Goal: Task Accomplishment & Management: Use online tool/utility

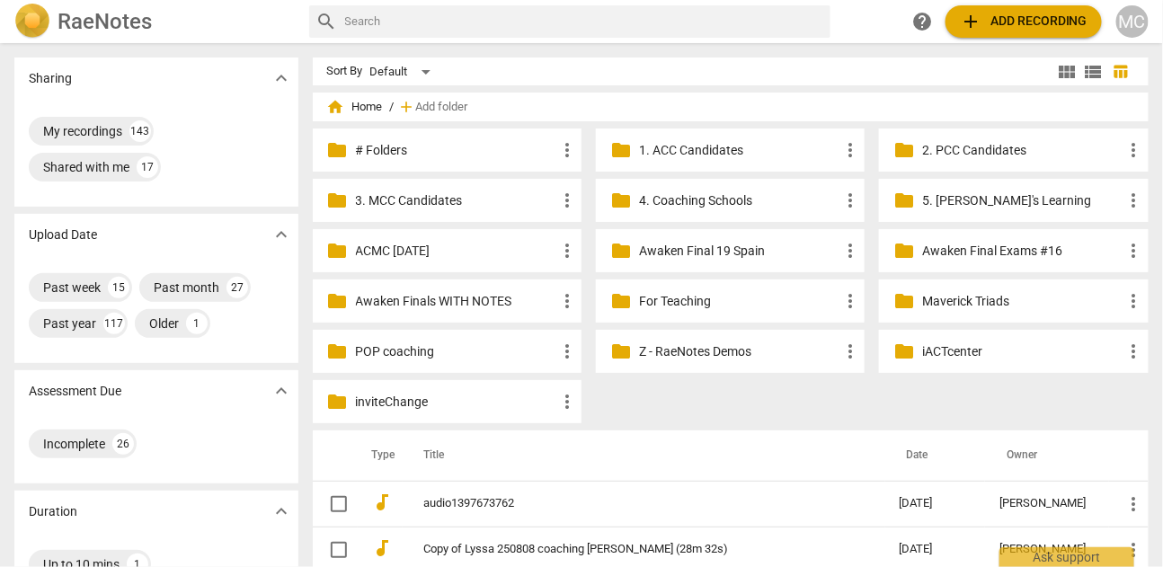
click at [995, 24] on span "add Add recording" at bounding box center [1024, 22] width 128 height 22
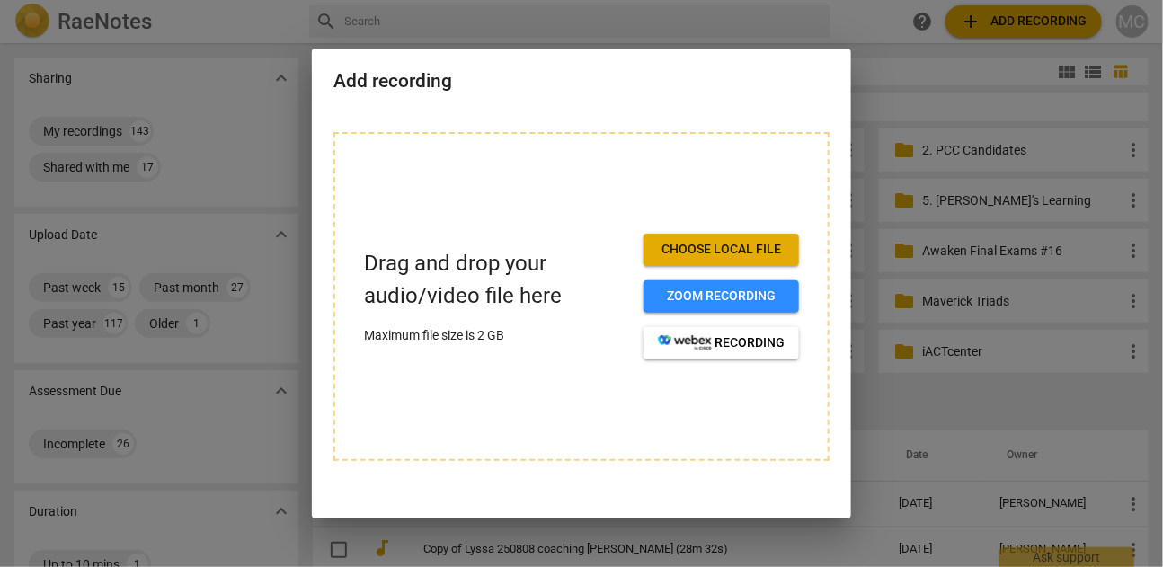
click at [697, 251] on span "Choose local file" at bounding box center [721, 250] width 127 height 18
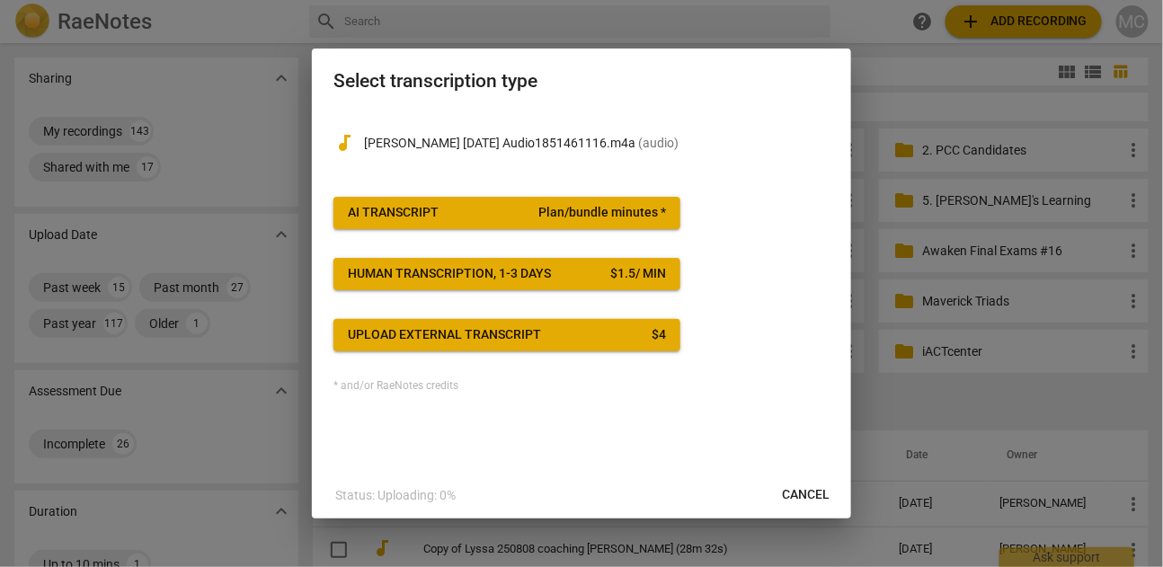
click at [452, 217] on span "AI Transcript Plan/bundle minutes *" at bounding box center [507, 213] width 318 height 18
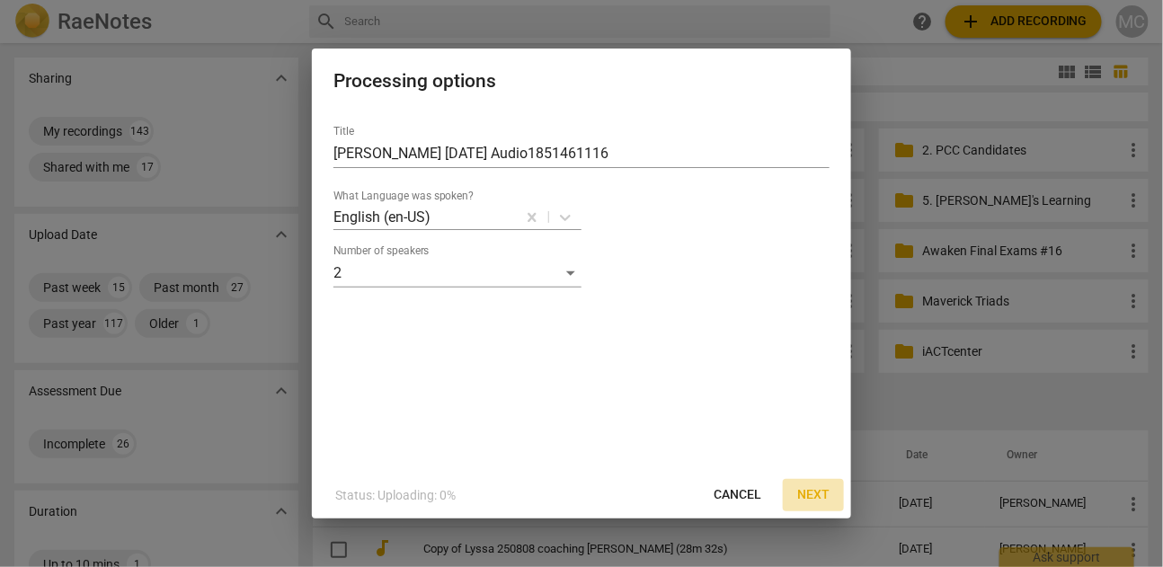
click at [806, 485] on button "Next" at bounding box center [813, 495] width 61 height 32
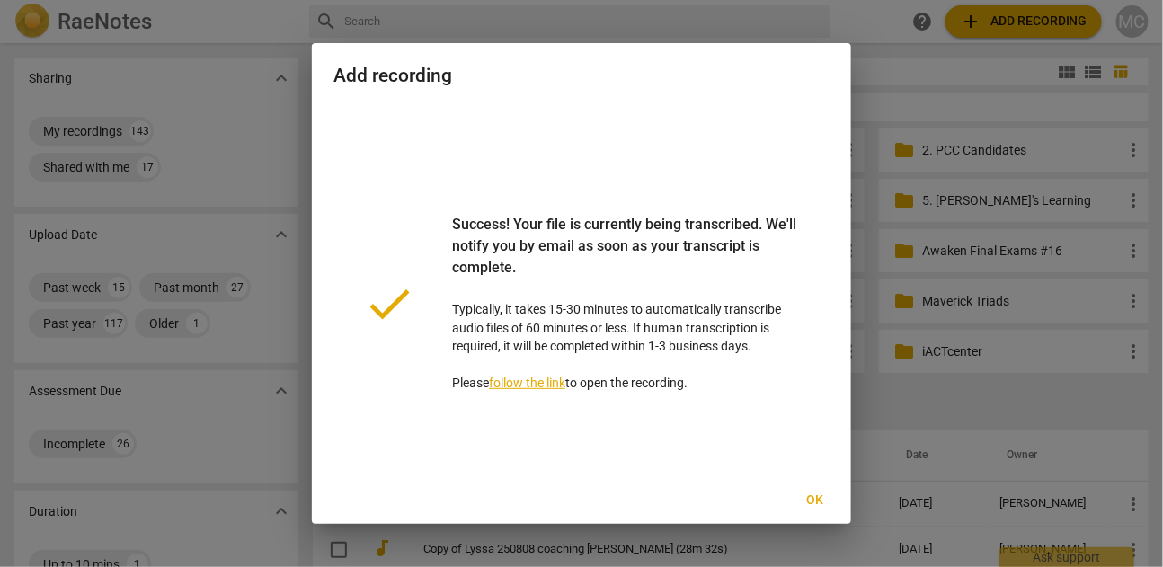
click at [819, 505] on span "Ok" at bounding box center [814, 500] width 29 height 18
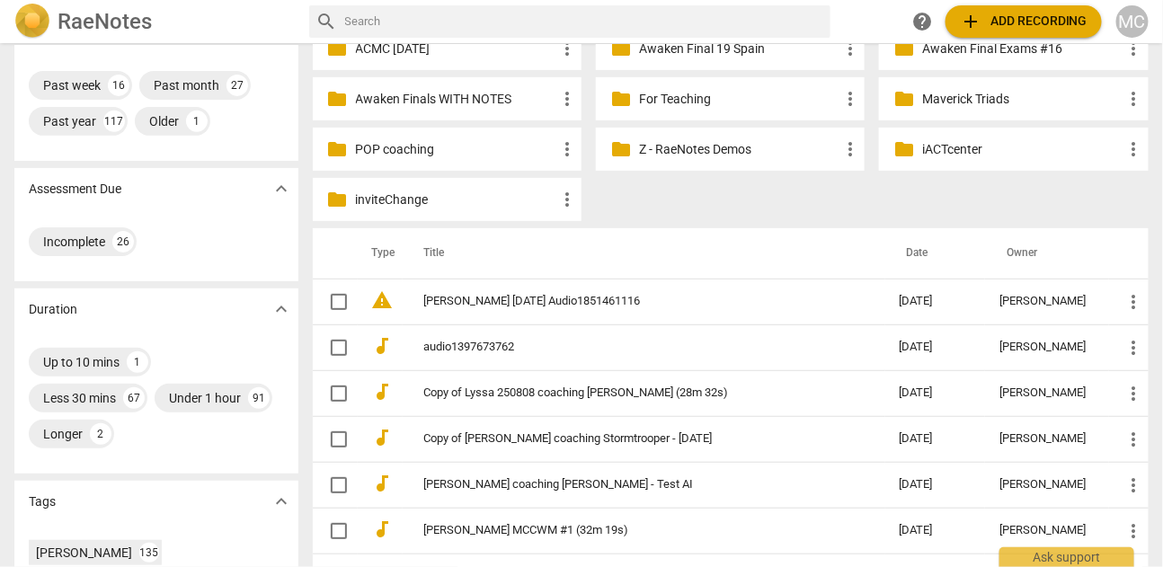
scroll to position [208, 0]
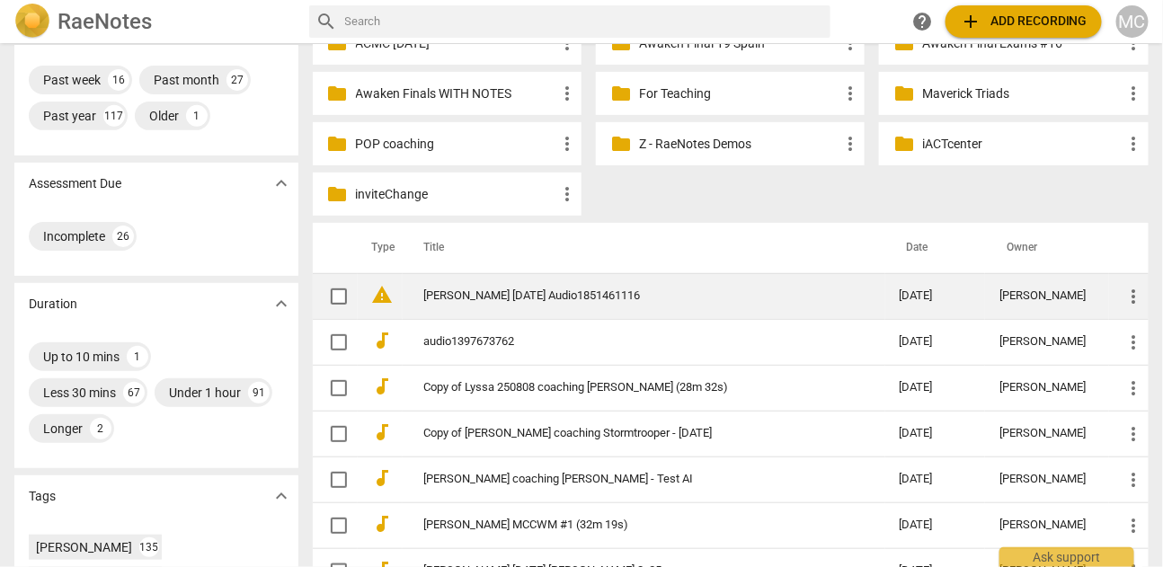
click at [542, 283] on td "[PERSON_NAME] [DATE] Audio1851461116" at bounding box center [643, 296] width 482 height 46
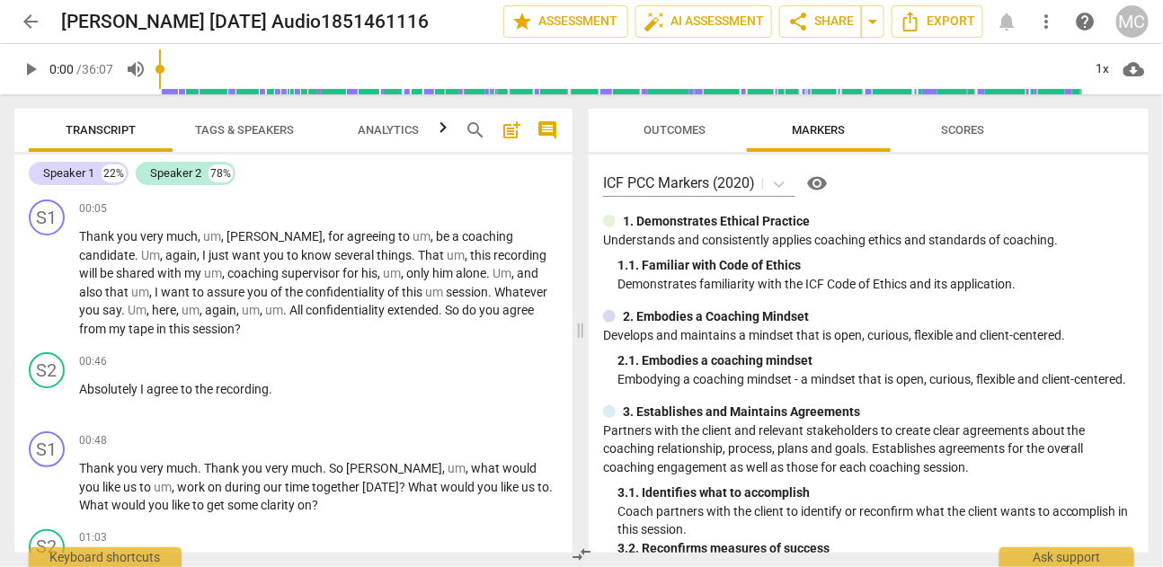
click at [24, 27] on span "arrow_back" at bounding box center [31, 22] width 22 height 22
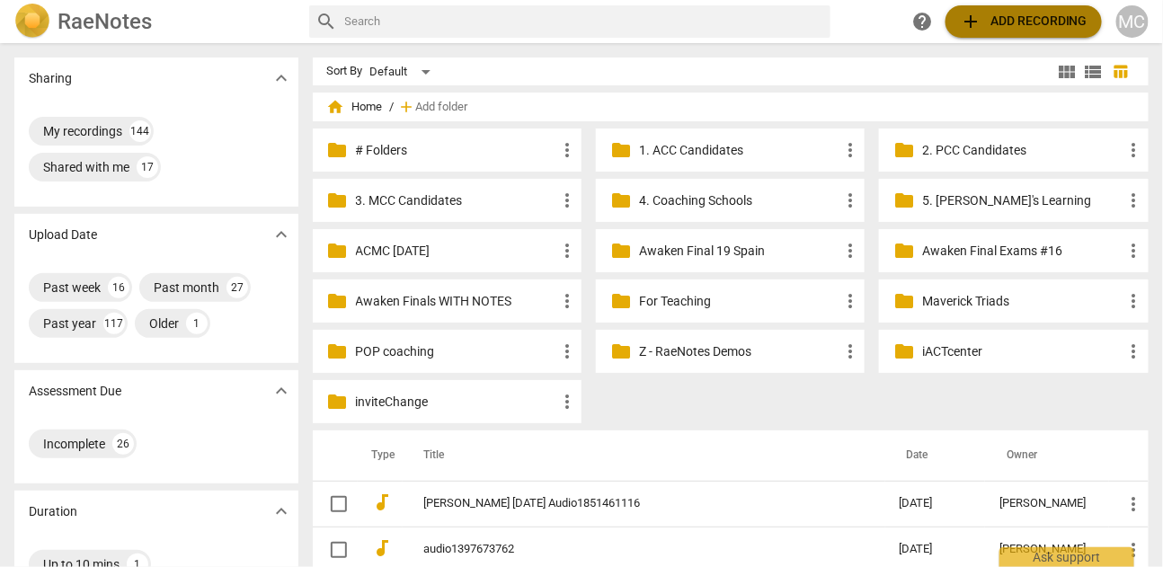
click at [1047, 28] on span "add Add recording" at bounding box center [1024, 22] width 128 height 22
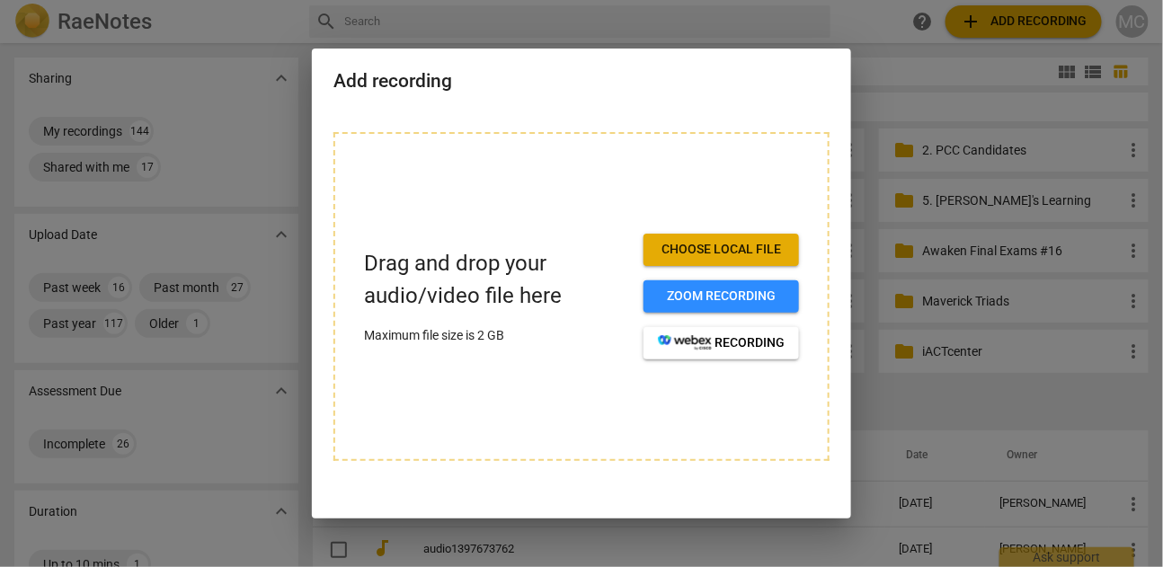
click at [687, 244] on span "Choose local file" at bounding box center [721, 250] width 127 height 18
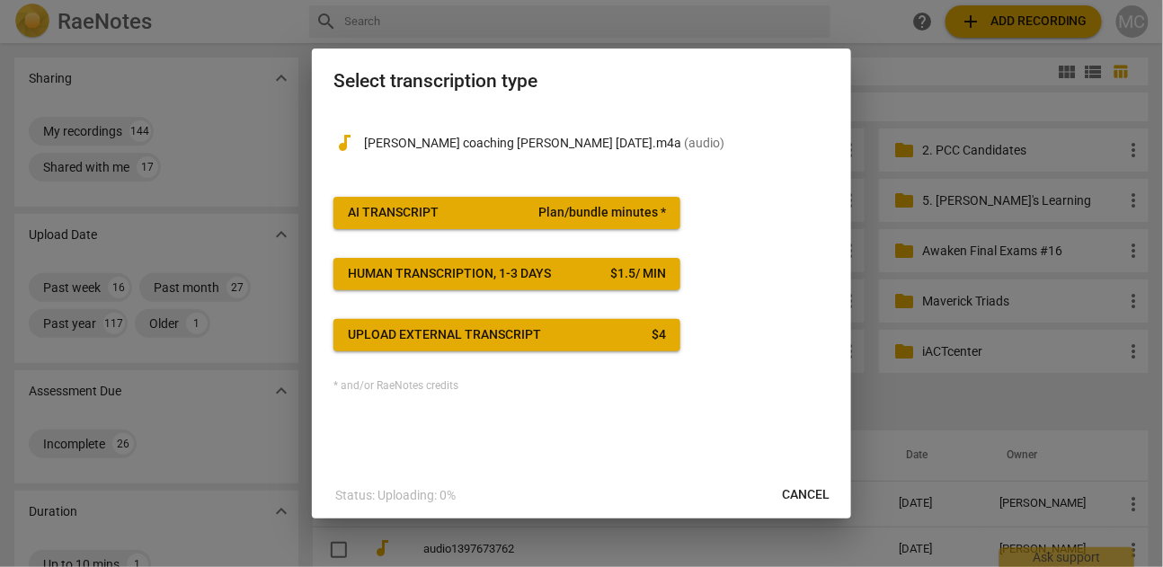
click at [481, 208] on span "AI Transcript Plan/bundle minutes *" at bounding box center [507, 213] width 318 height 18
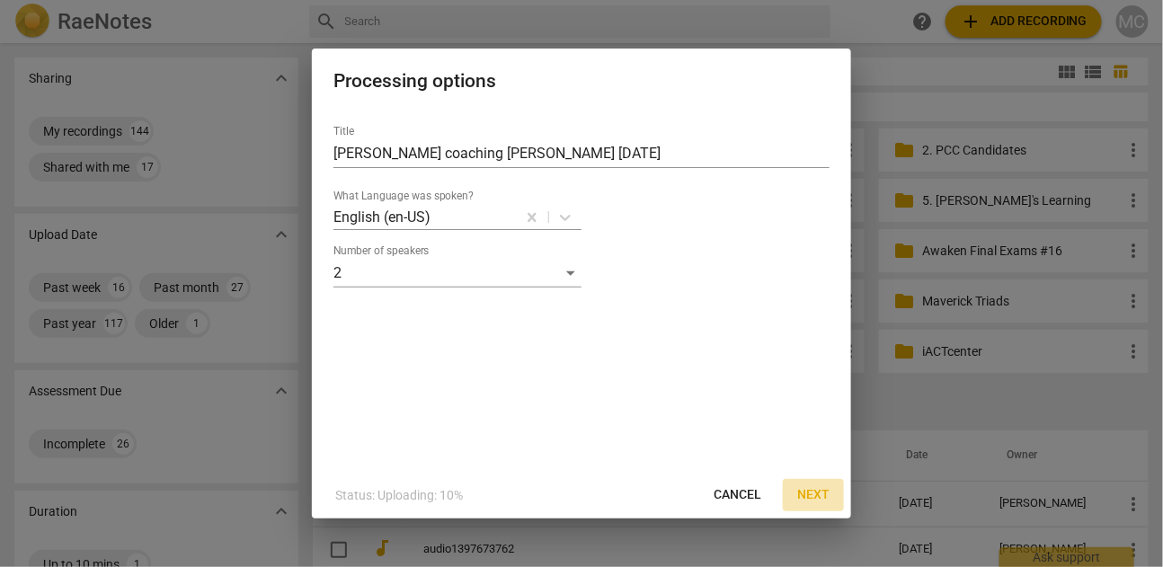
click at [801, 486] on span "Next" at bounding box center [813, 495] width 32 height 18
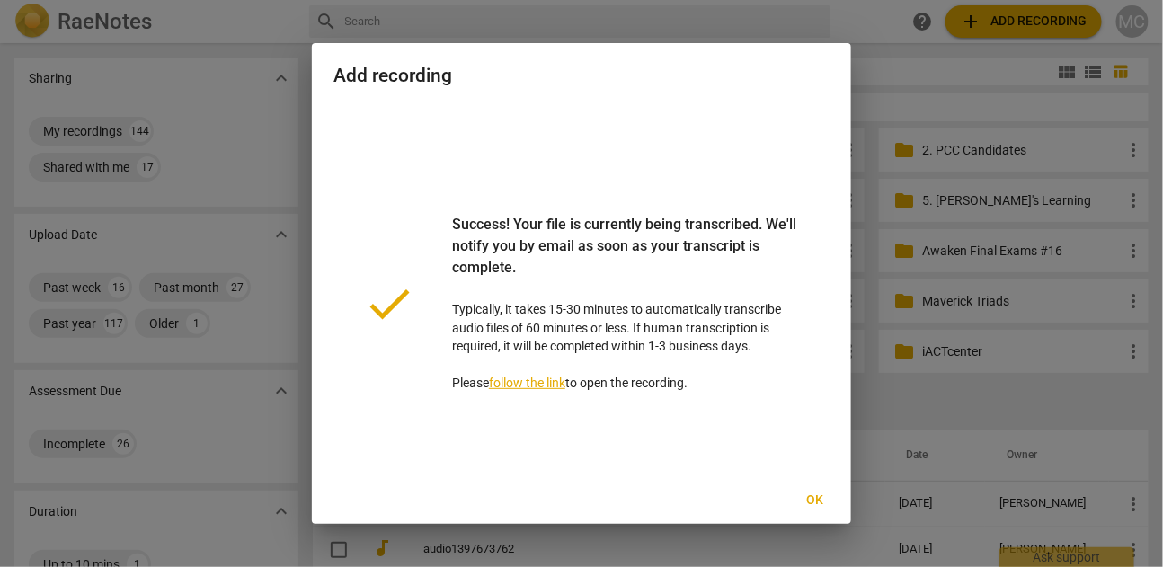
click at [816, 499] on span "Ok" at bounding box center [814, 500] width 29 height 18
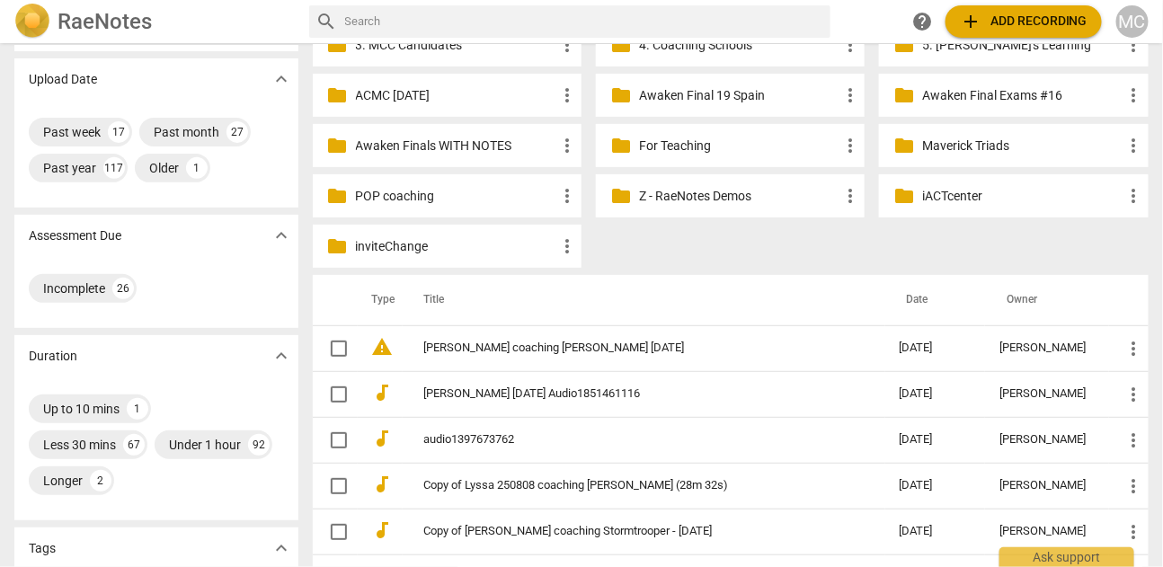
scroll to position [159, 0]
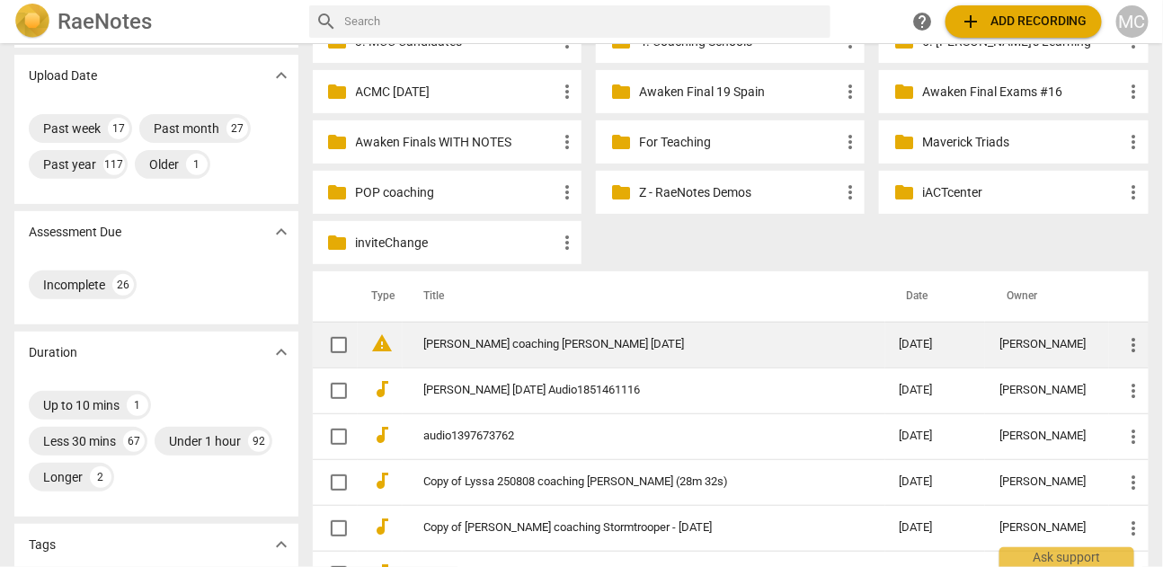
click at [497, 346] on link "[PERSON_NAME] coaching [PERSON_NAME] [DATE]" at bounding box center [629, 344] width 411 height 13
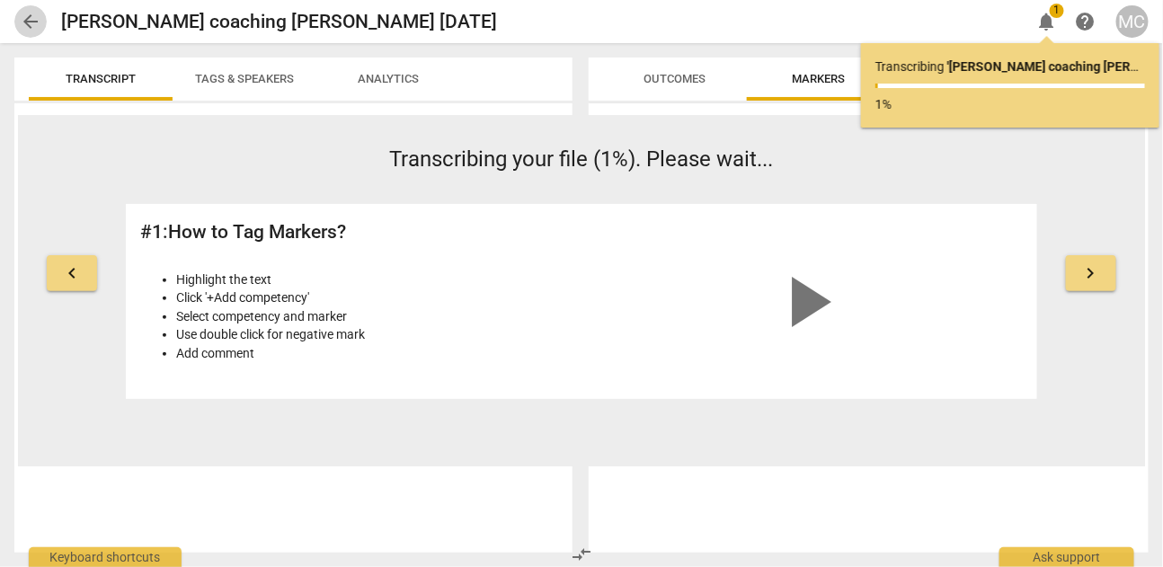
click at [42, 22] on span "arrow_back" at bounding box center [30, 22] width 32 height 22
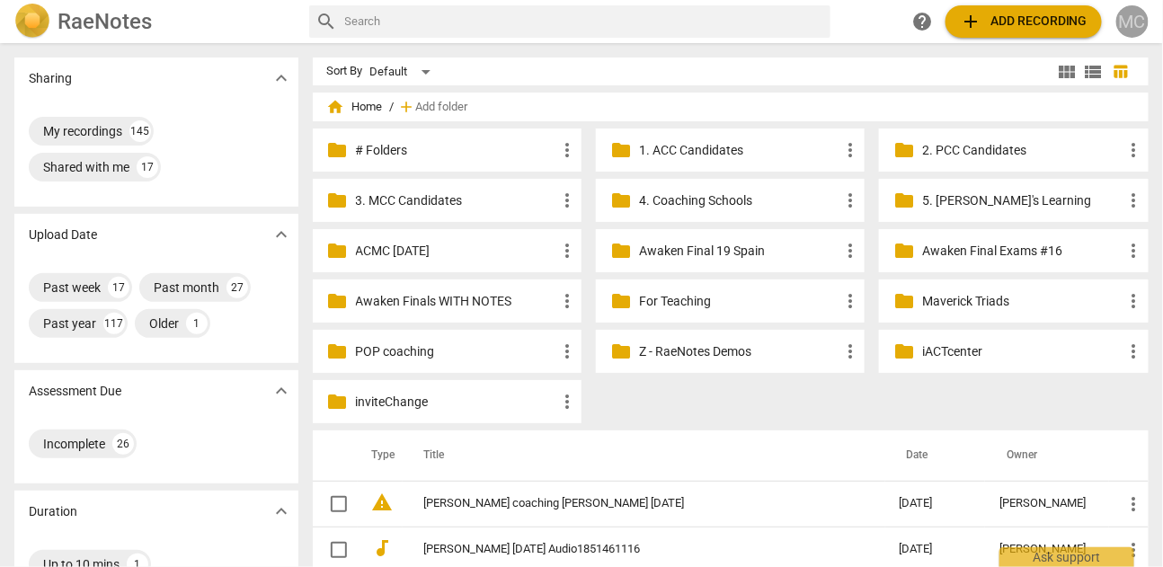
click at [1133, 11] on div "MC" at bounding box center [1132, 21] width 32 height 32
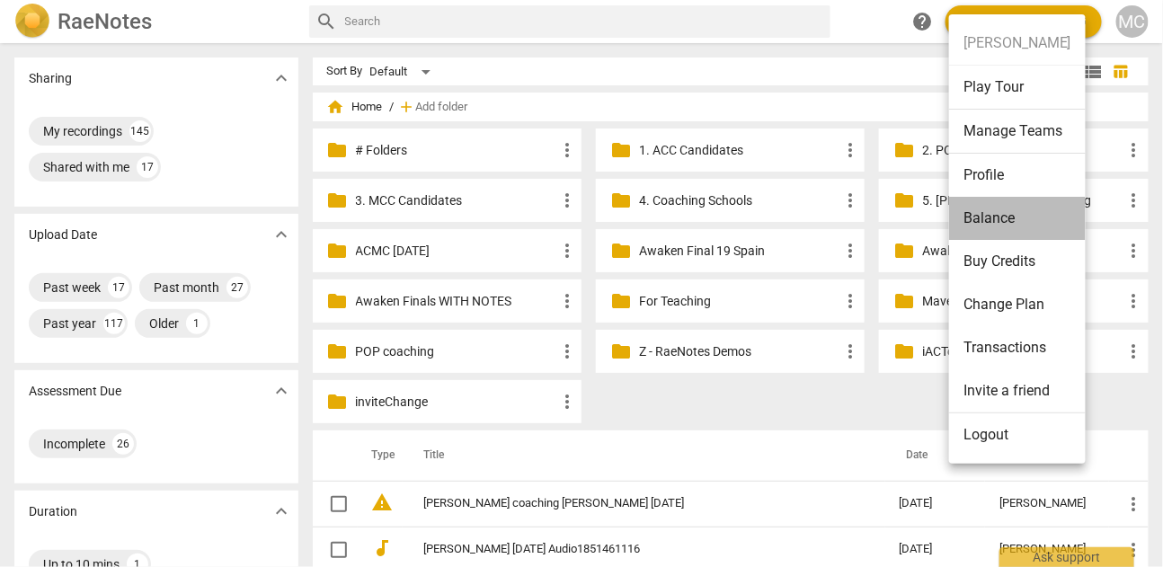
click at [1009, 231] on li "Balance" at bounding box center [1017, 218] width 137 height 43
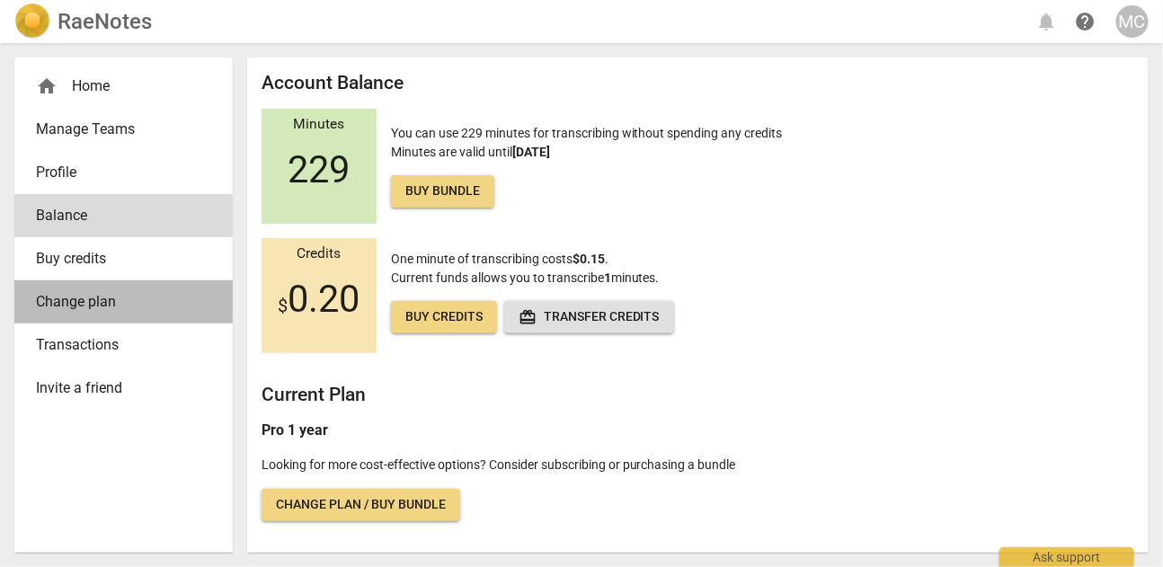
click at [142, 319] on link "Change plan" at bounding box center [123, 301] width 218 height 43
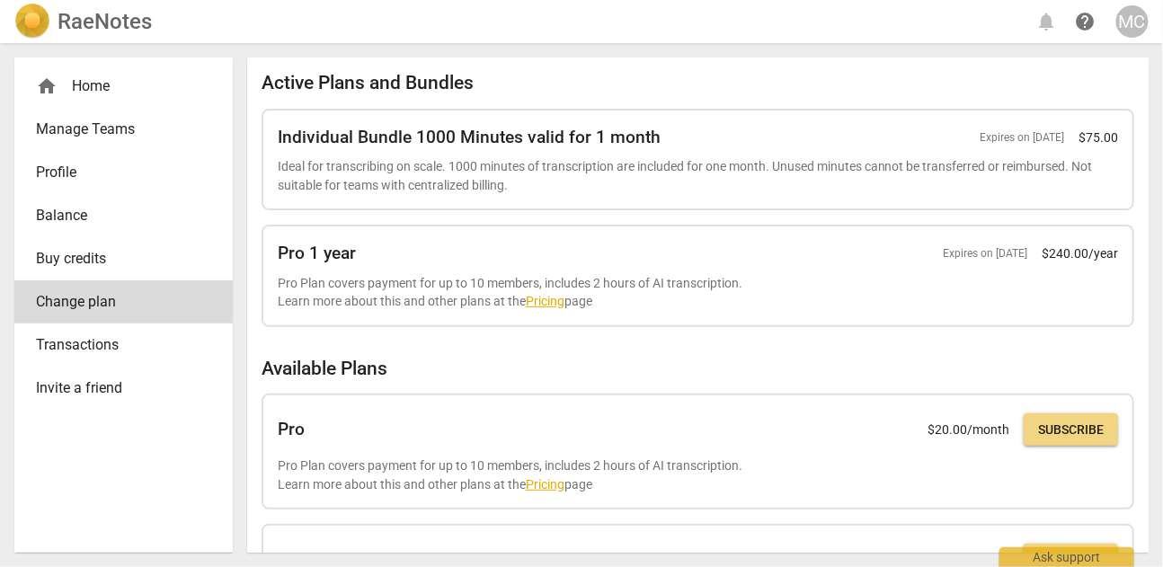
click at [126, 347] on span "Transactions" at bounding box center [116, 345] width 161 height 22
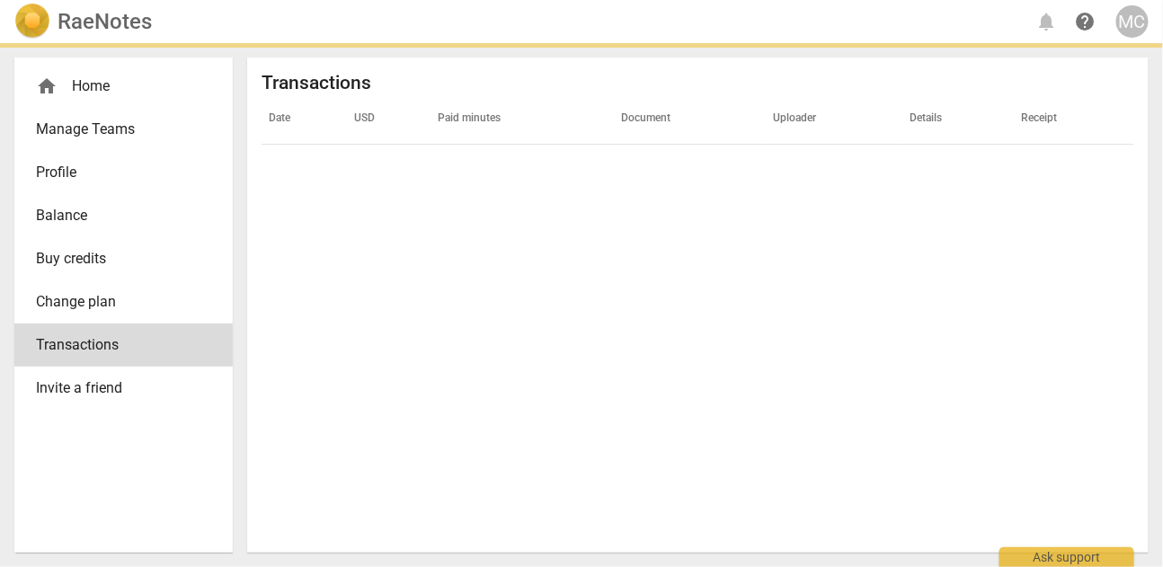
click at [119, 256] on span "Buy credits" at bounding box center [116, 259] width 161 height 22
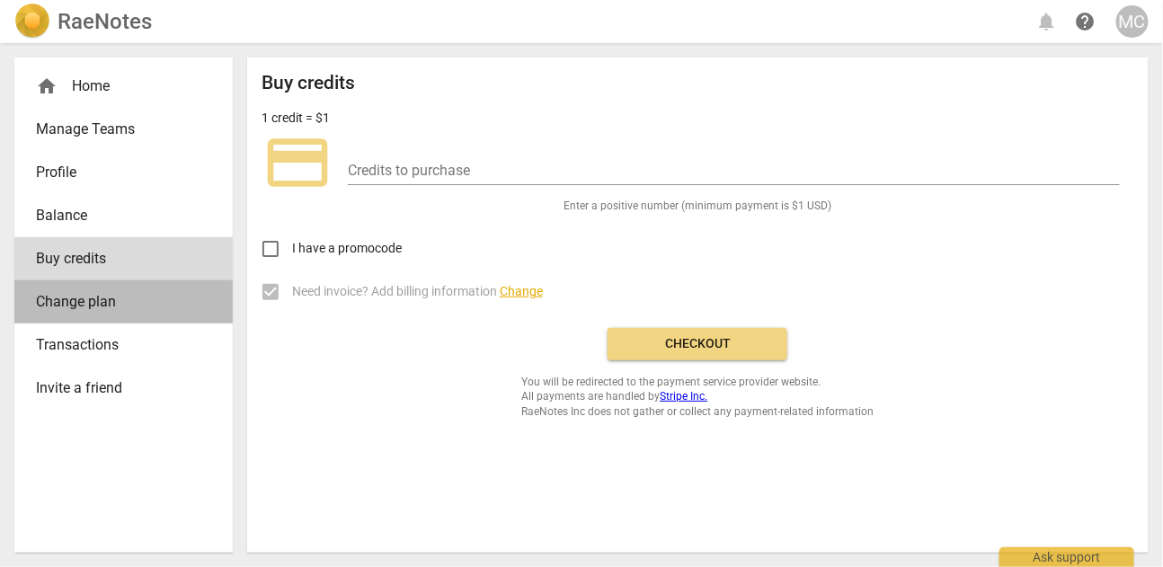
click at [119, 293] on span "Change plan" at bounding box center [116, 302] width 161 height 22
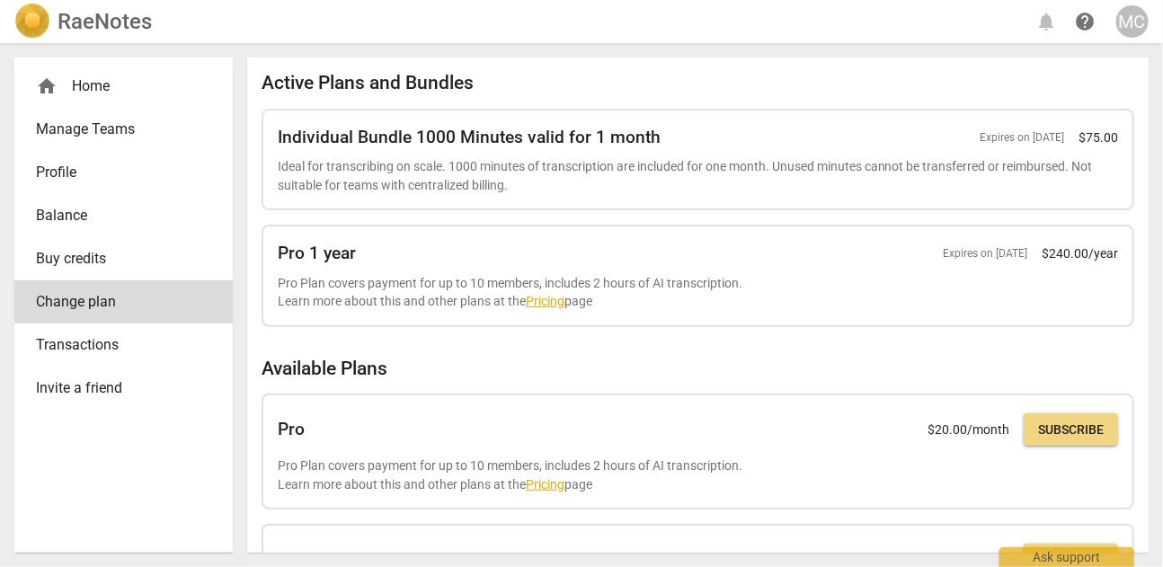
click at [76, 17] on h2 "RaeNotes" at bounding box center [104, 21] width 94 height 25
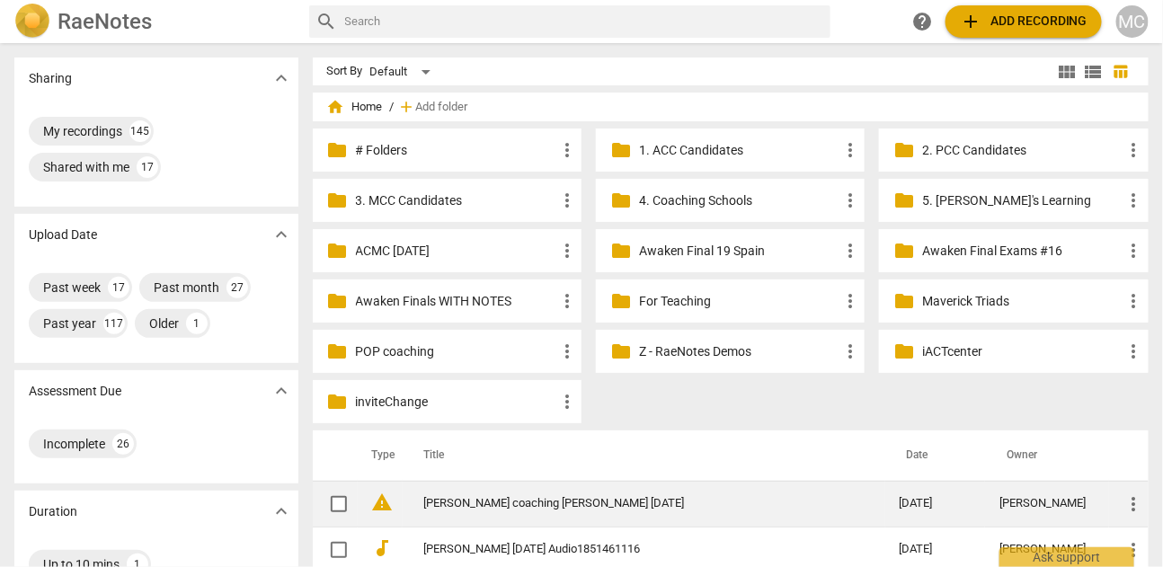
click at [509, 497] on link "[PERSON_NAME] coaching [PERSON_NAME] [DATE]" at bounding box center [629, 503] width 411 height 13
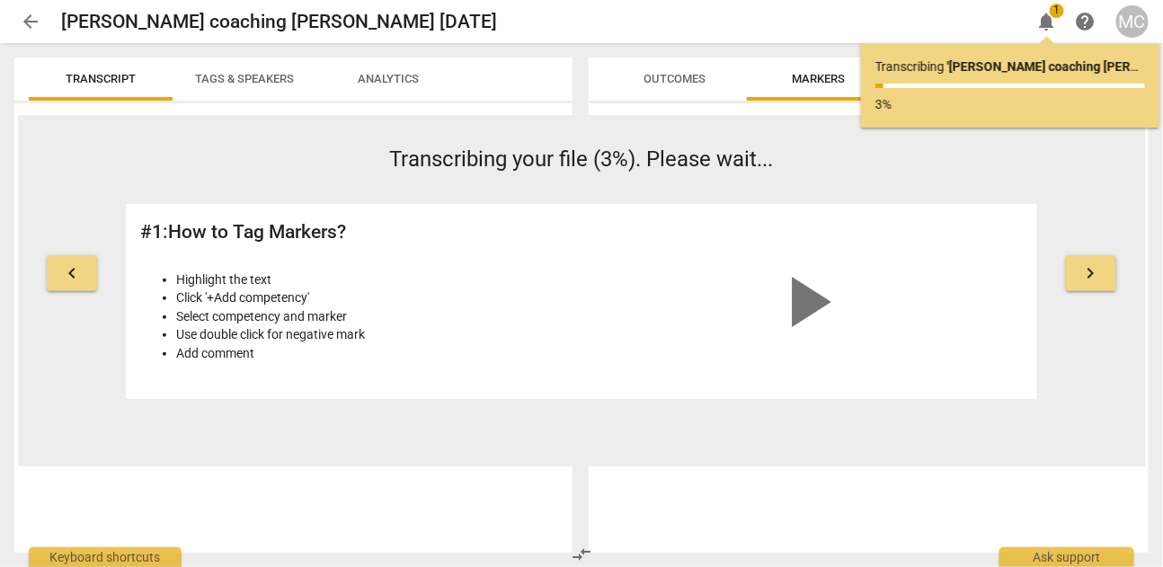
click at [40, 23] on span "arrow_back" at bounding box center [31, 22] width 22 height 22
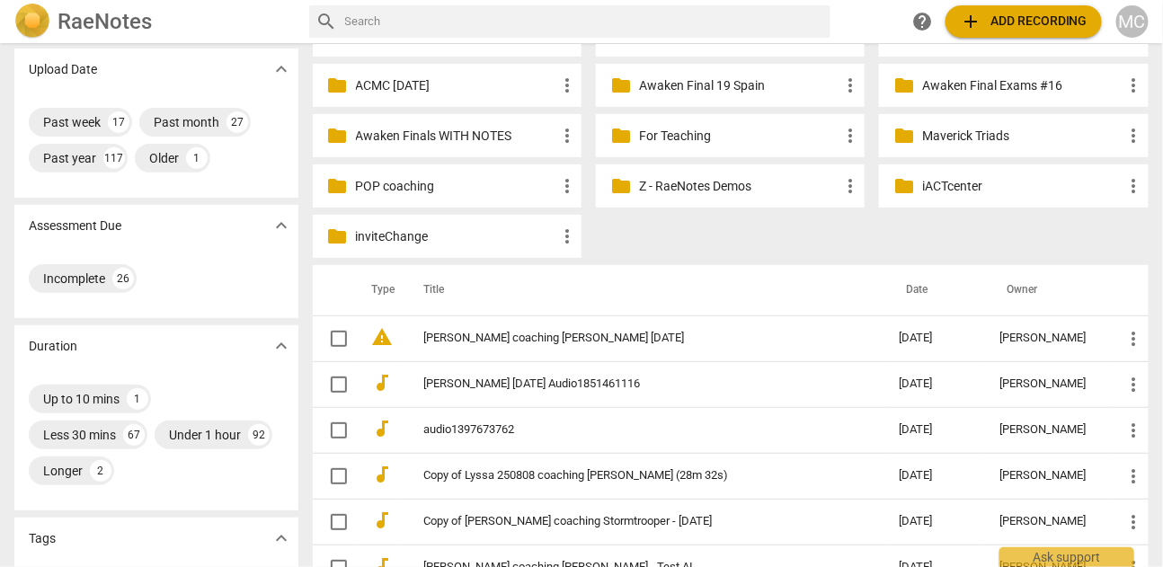
scroll to position [181, 0]
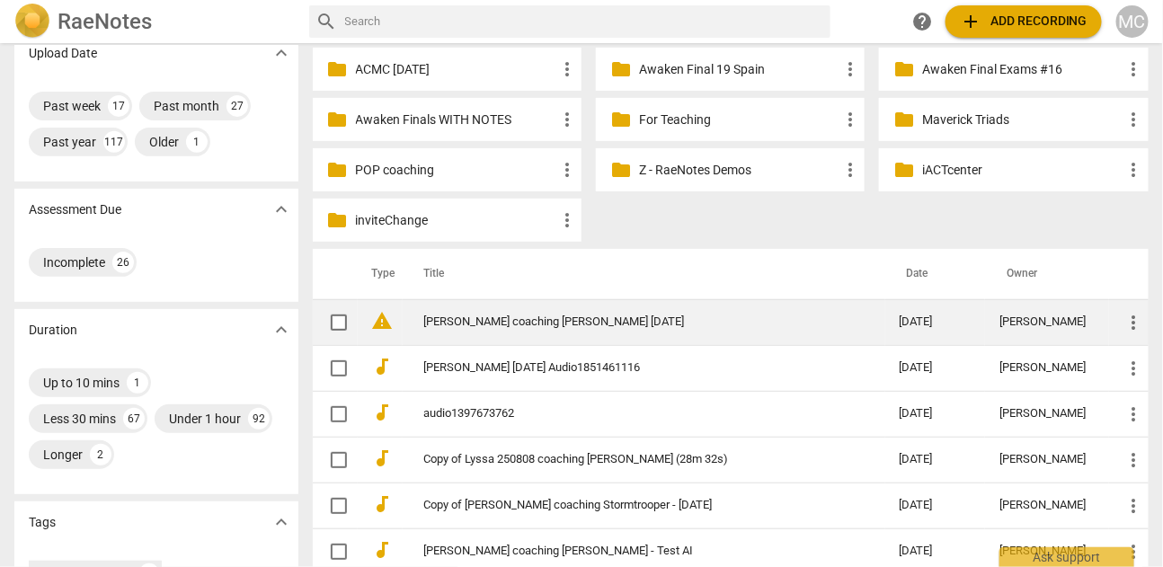
click at [534, 317] on link "[PERSON_NAME] coaching [PERSON_NAME] [DATE]" at bounding box center [629, 321] width 411 height 13
